Goal: Information Seeking & Learning: Learn about a topic

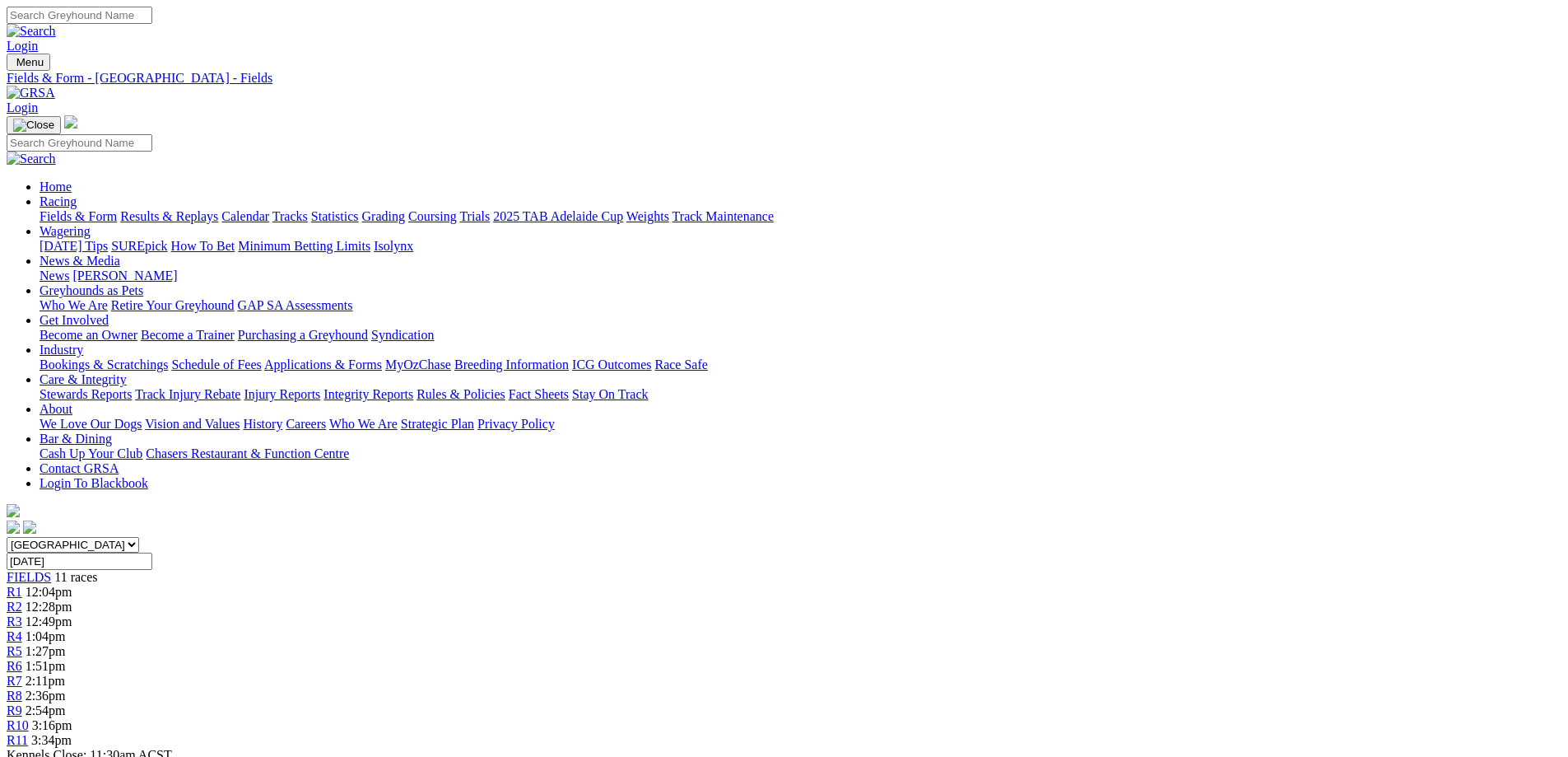
scroll to position [1400, 0]
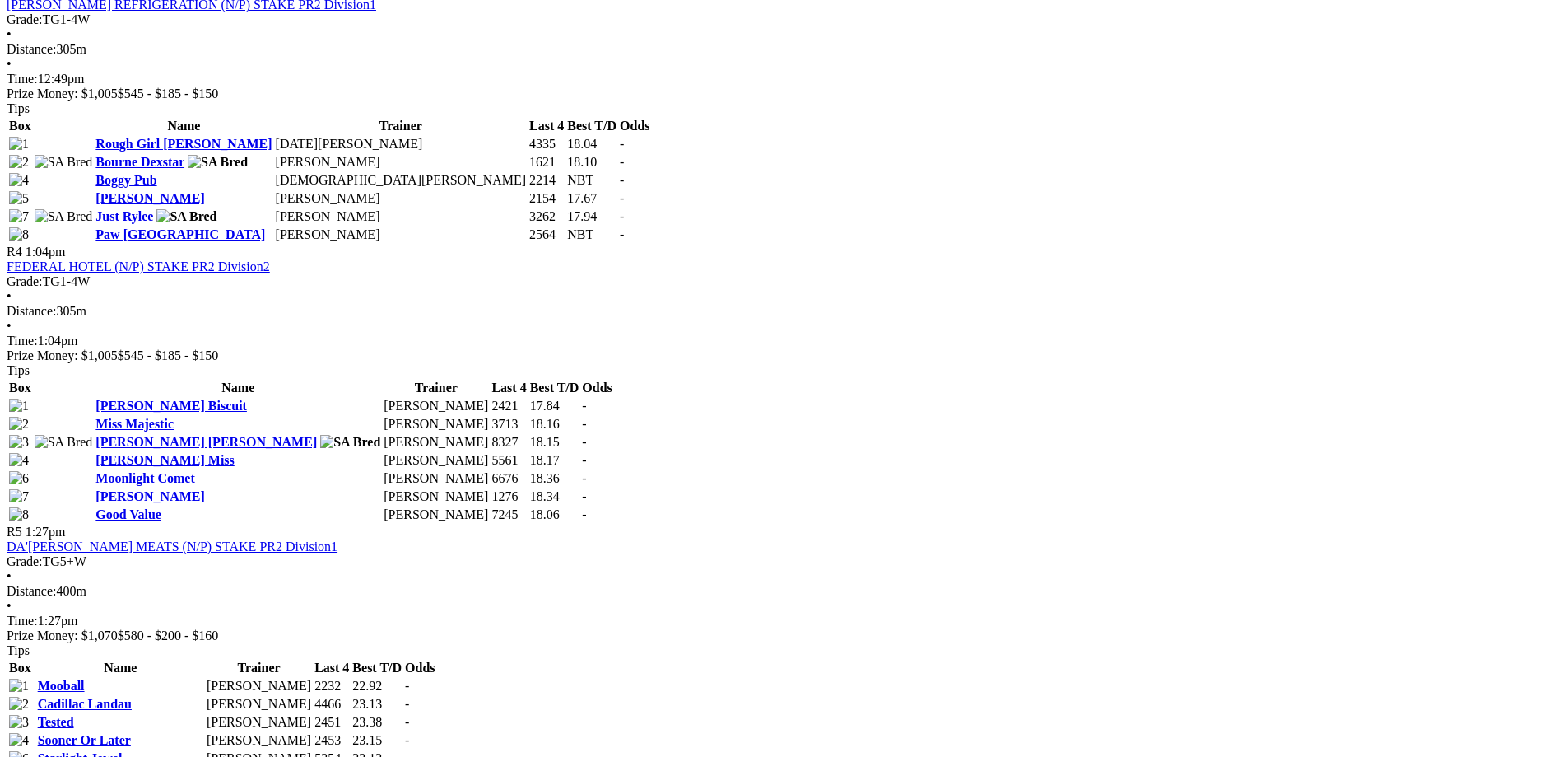
drag, startPoint x: 896, startPoint y: 136, endPoint x: 728, endPoint y: 29, distance: 199.2
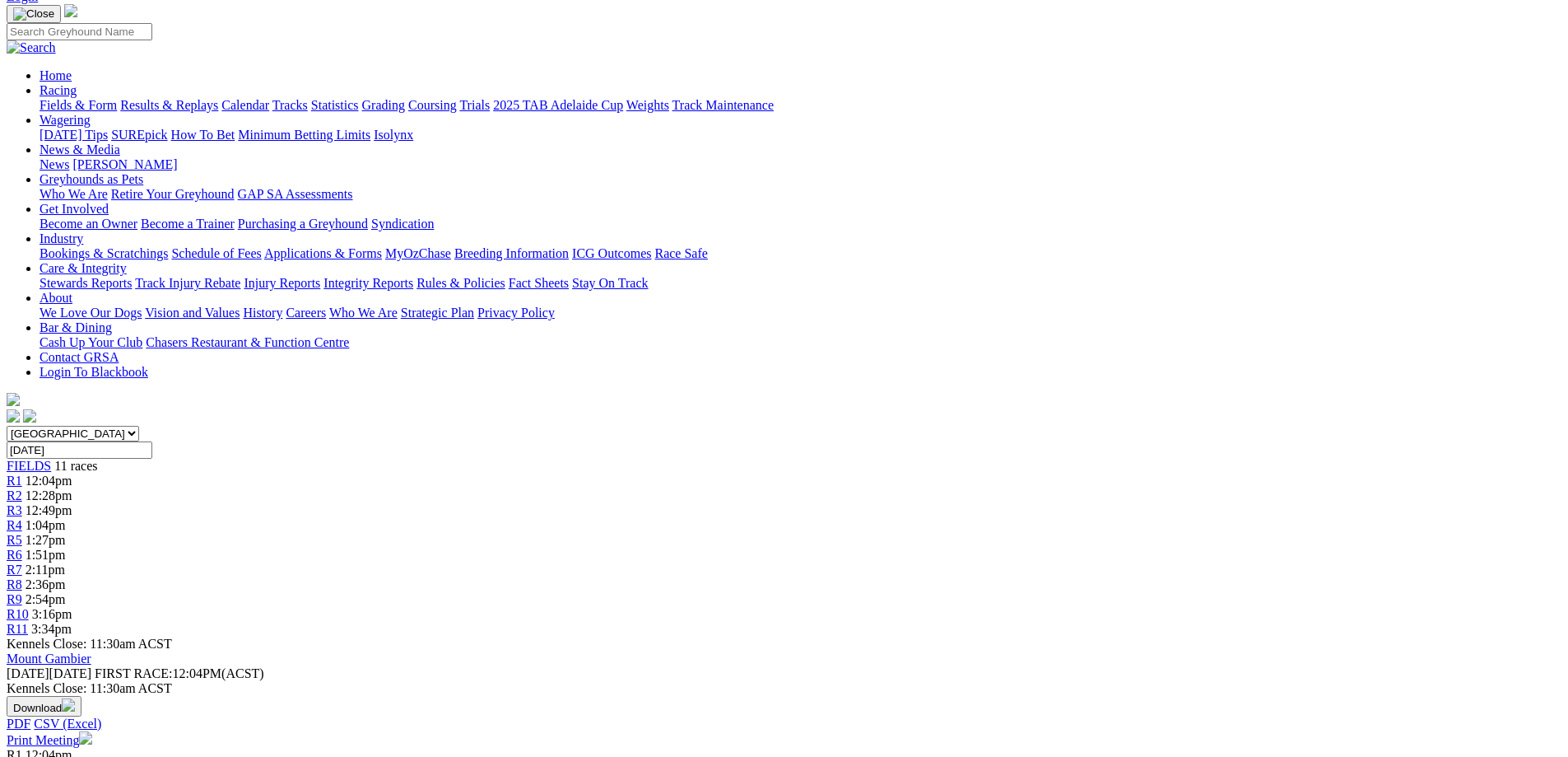
scroll to position [82, 0]
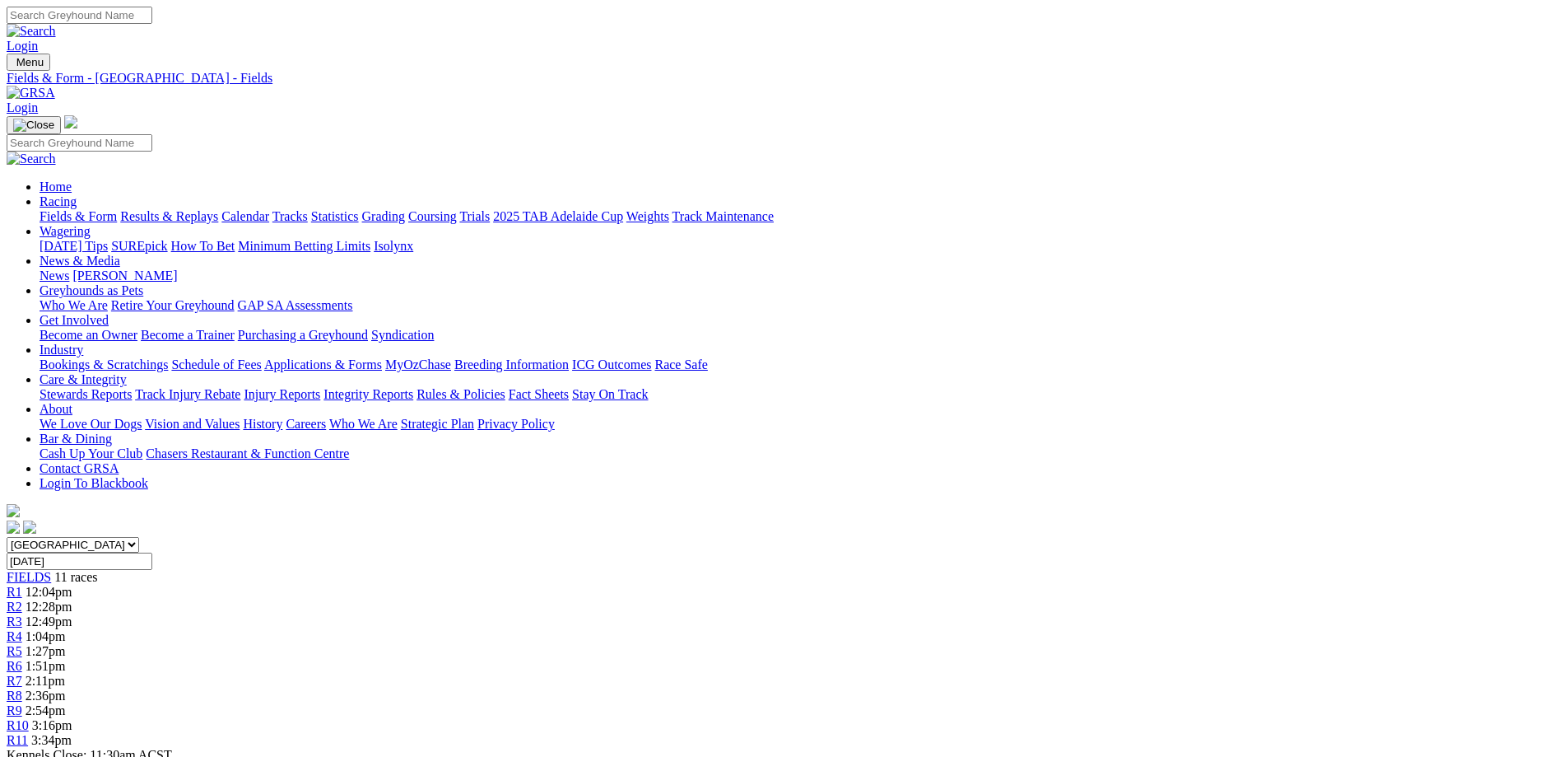
click at [117, 209] on link "Fields & Form" at bounding box center [79, 216] width 78 height 14
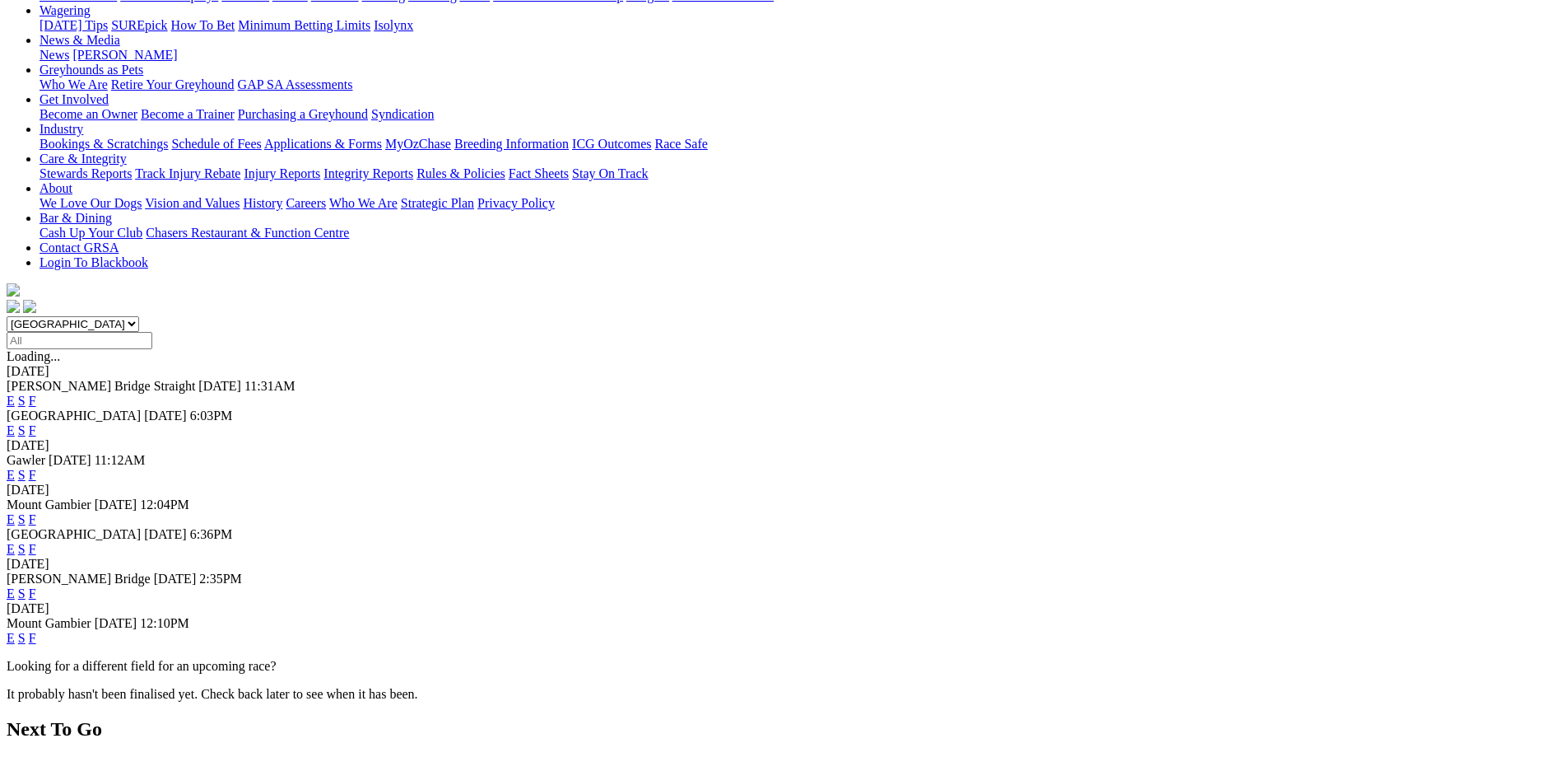
scroll to position [247, 0]
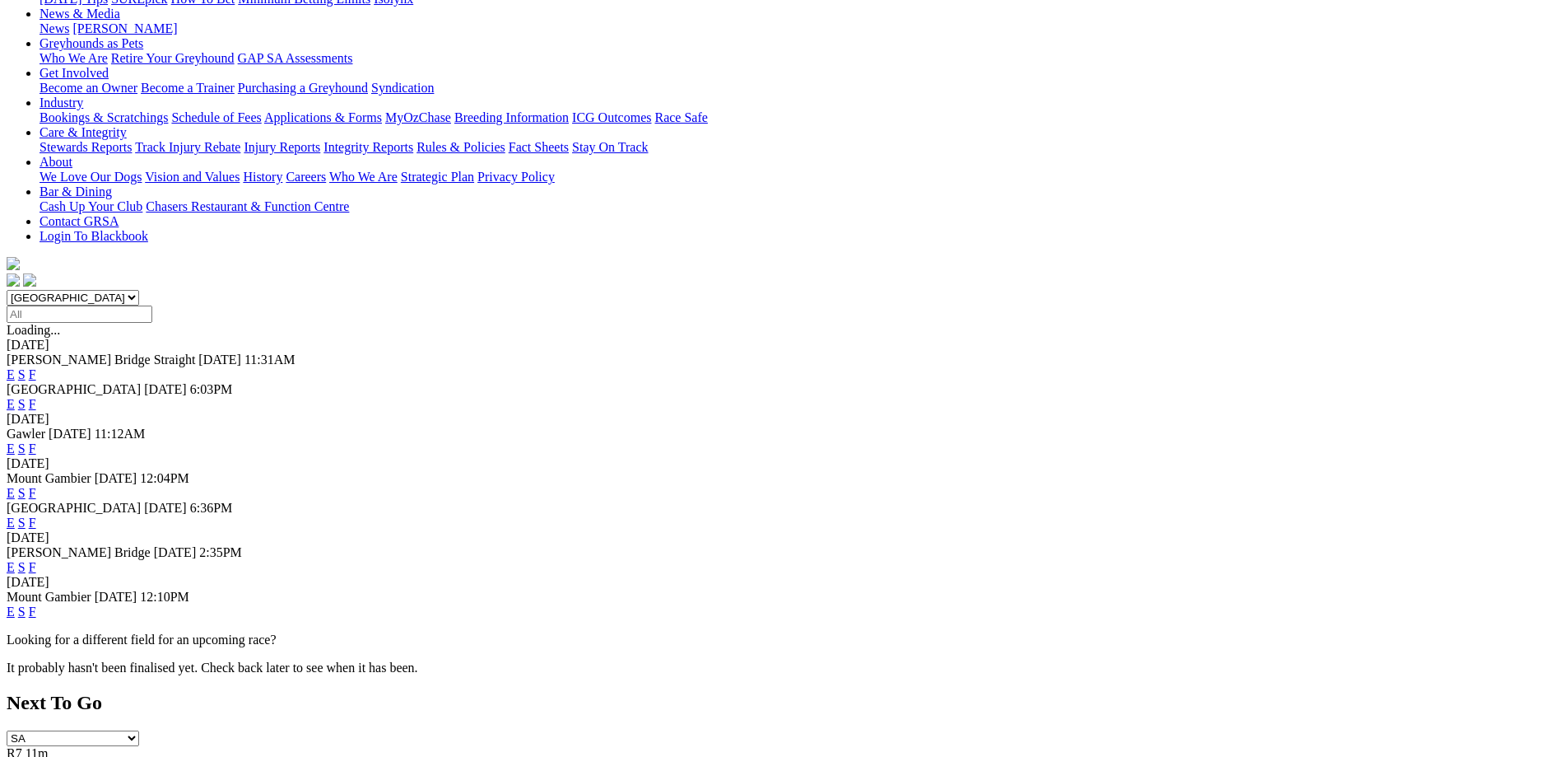
click at [36, 604] on link "F" at bounding box center [32, 611] width 7 height 14
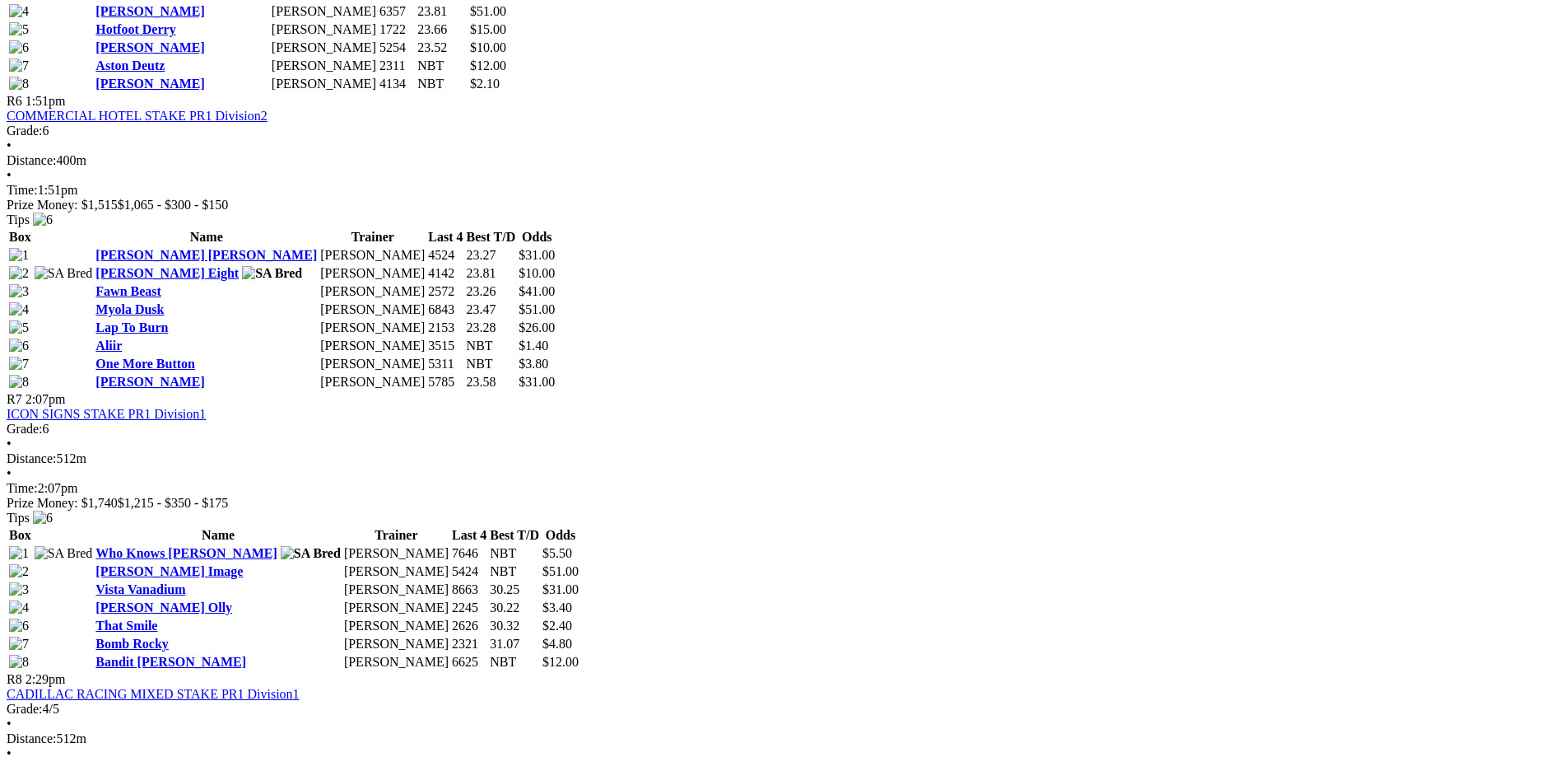
scroll to position [2059, 0]
